Goal: Information Seeking & Learning: Learn about a topic

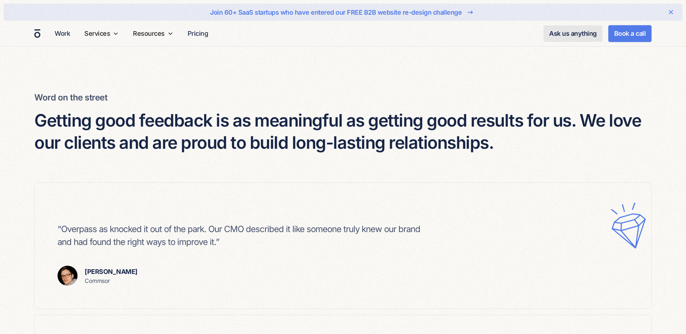
click at [396, 109] on h4 "Getting good feedback is as meaningful as getting good results for us. We love …" at bounding box center [342, 131] width 617 height 45
click at [63, 32] on link "Work" at bounding box center [62, 33] width 21 height 14
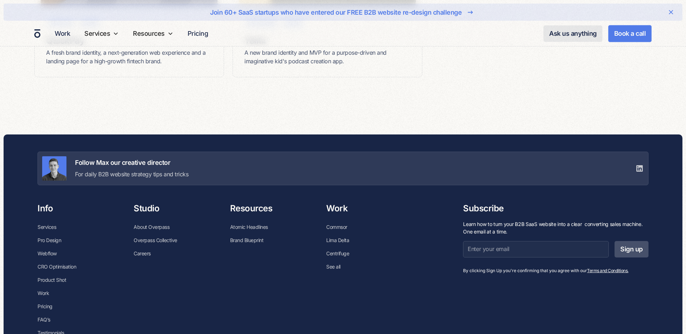
scroll to position [1290, 0]
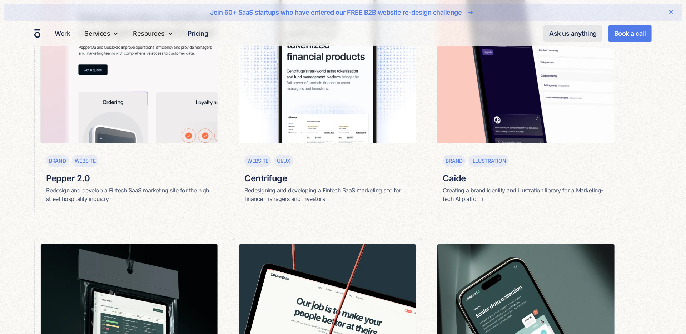
scroll to position [556, 0]
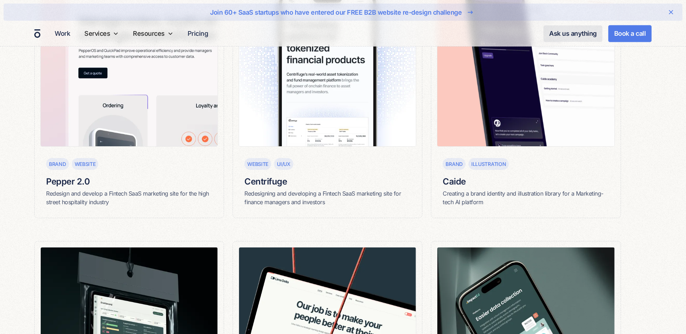
click at [226, 220] on div "CRO Website Parsel Design and develop a landing page in 2 weeks for a logistics…" at bounding box center [342, 225] width 617 height 1169
click at [226, 222] on div "CRO Website Parsel Design and develop a landing page in 2 weeks for a logistics…" at bounding box center [342, 225] width 617 height 1169
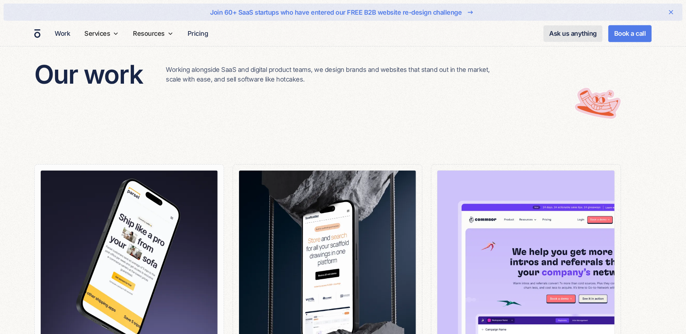
scroll to position [0, 0]
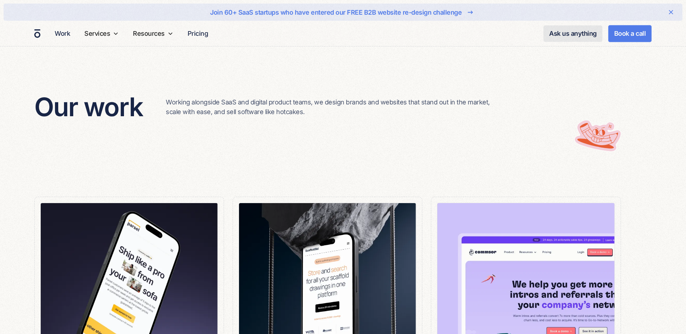
click at [336, 123] on div "Our work Working alongside SaaS and digital product teams, we design brands and…" at bounding box center [342, 106] width 617 height 111
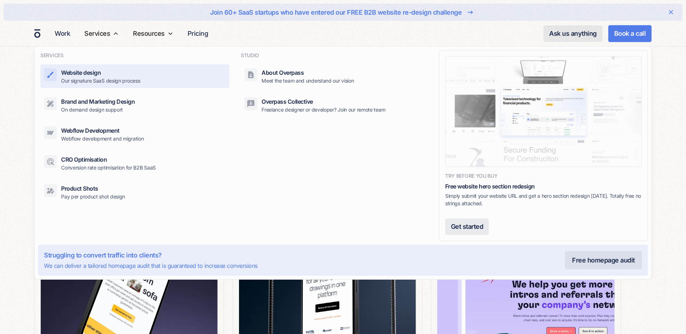
click at [101, 72] on div "Website design" at bounding box center [81, 72] width 40 height 9
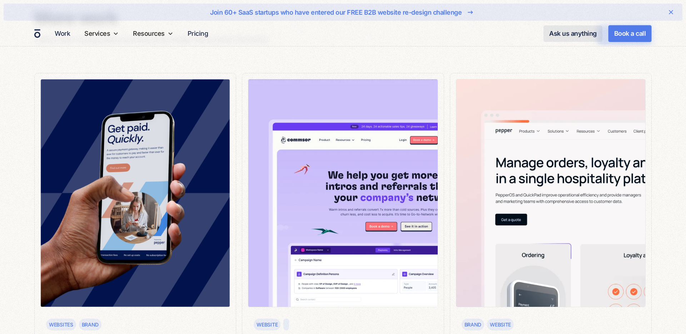
scroll to position [3887, 0]
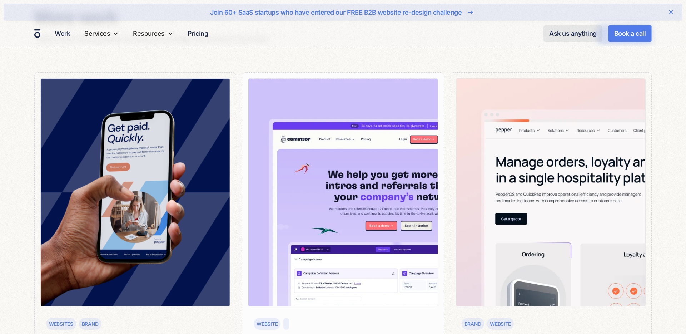
click at [335, 153] on img at bounding box center [343, 192] width 190 height 228
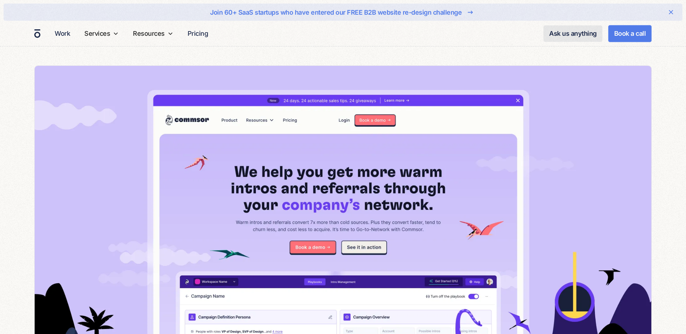
scroll to position [620, 0]
